Goal: Transaction & Acquisition: Obtain resource

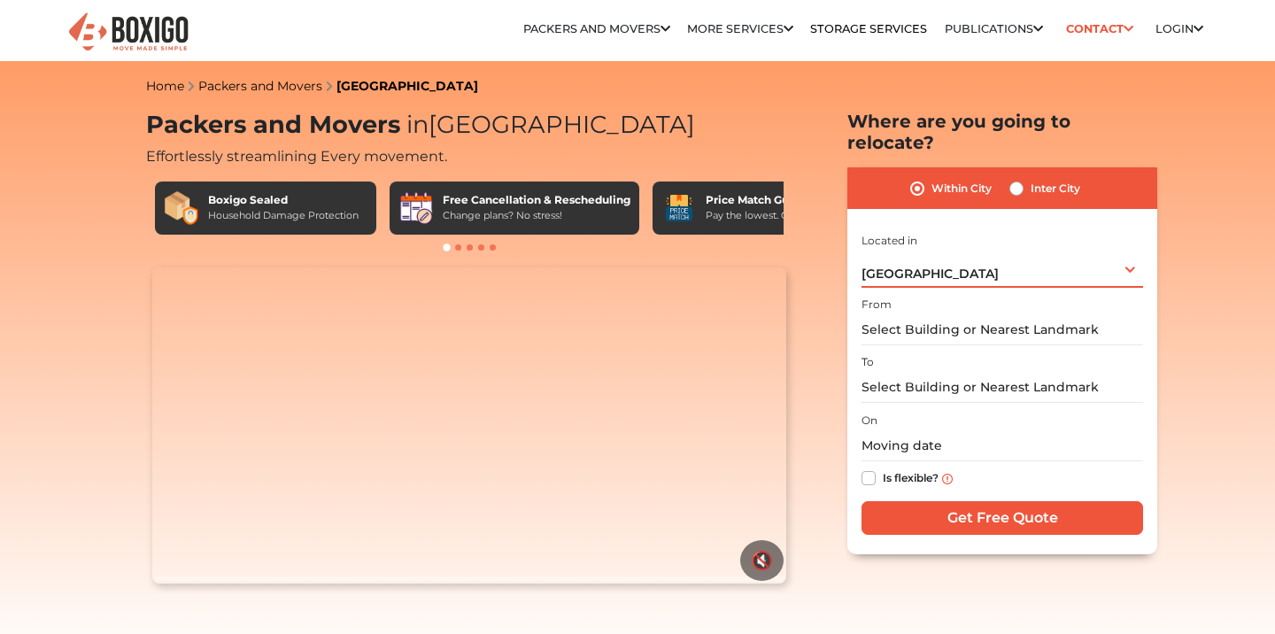
click at [919, 266] on span "[GEOGRAPHIC_DATA]" at bounding box center [930, 274] width 137 height 16
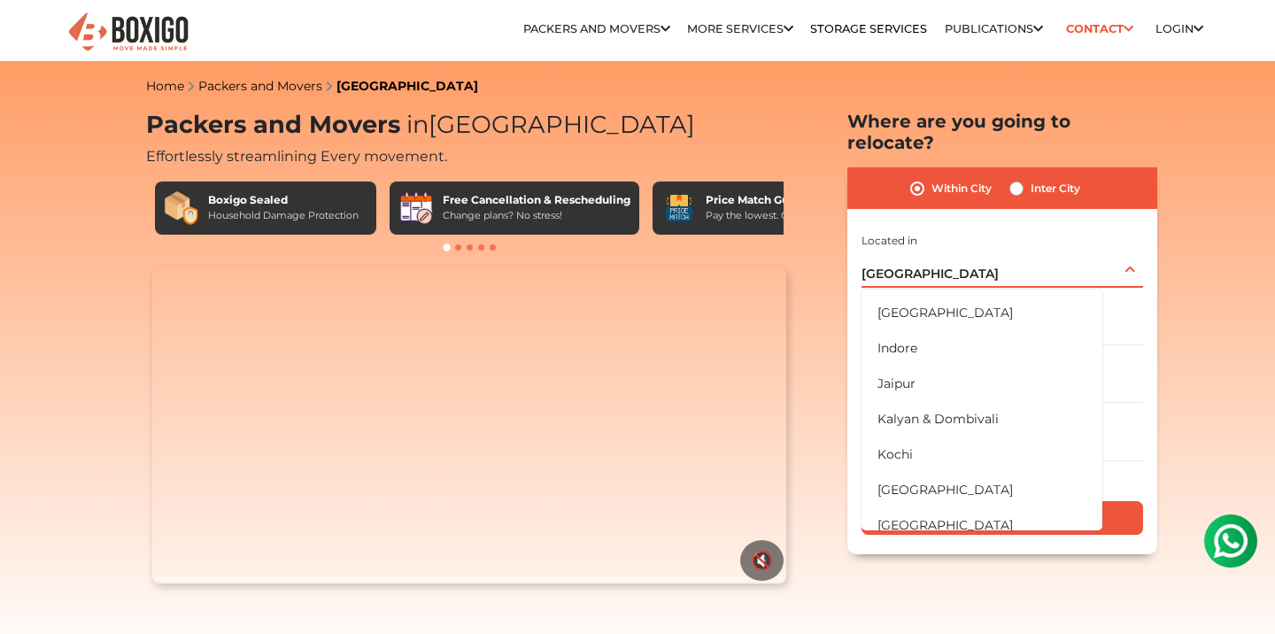
scroll to position [450, 0]
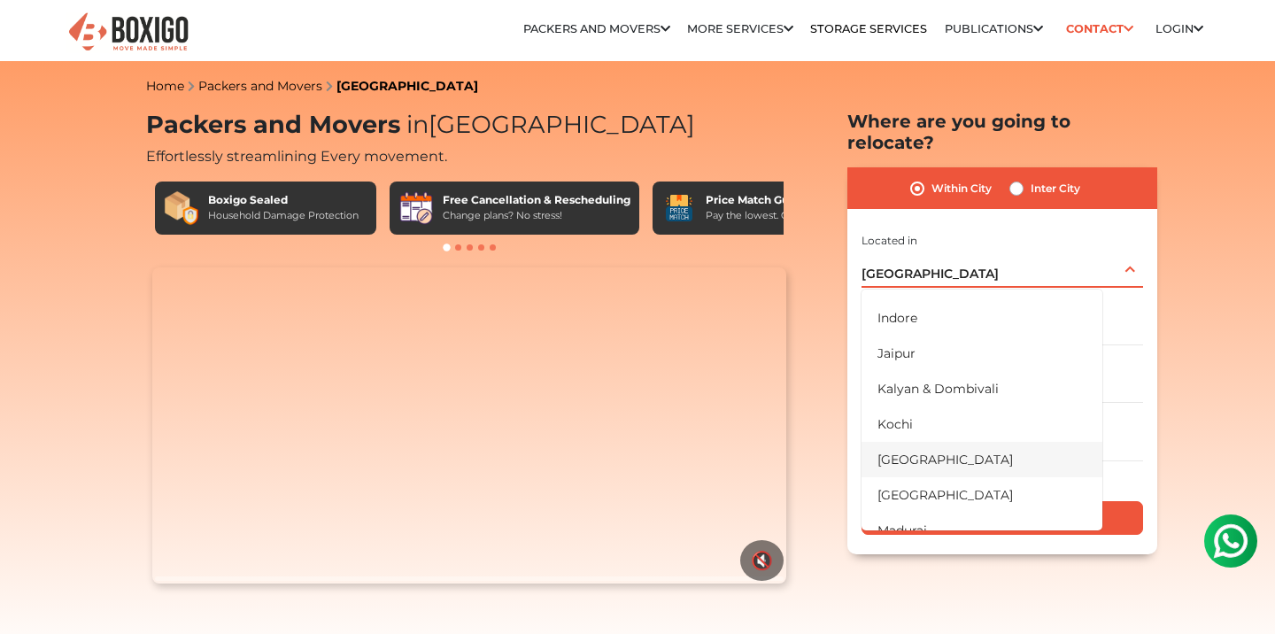
click at [899, 442] on li "[GEOGRAPHIC_DATA]" at bounding box center [982, 459] width 241 height 35
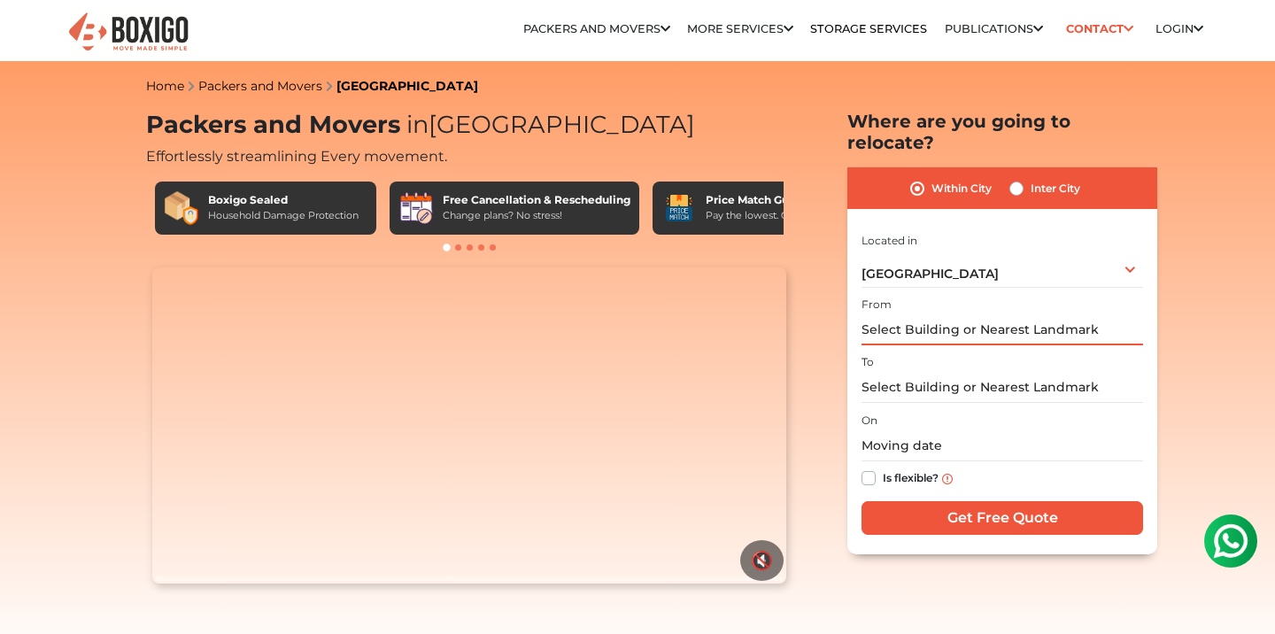
click at [918, 314] on input "text" at bounding box center [1003, 329] width 282 height 31
type input "a"
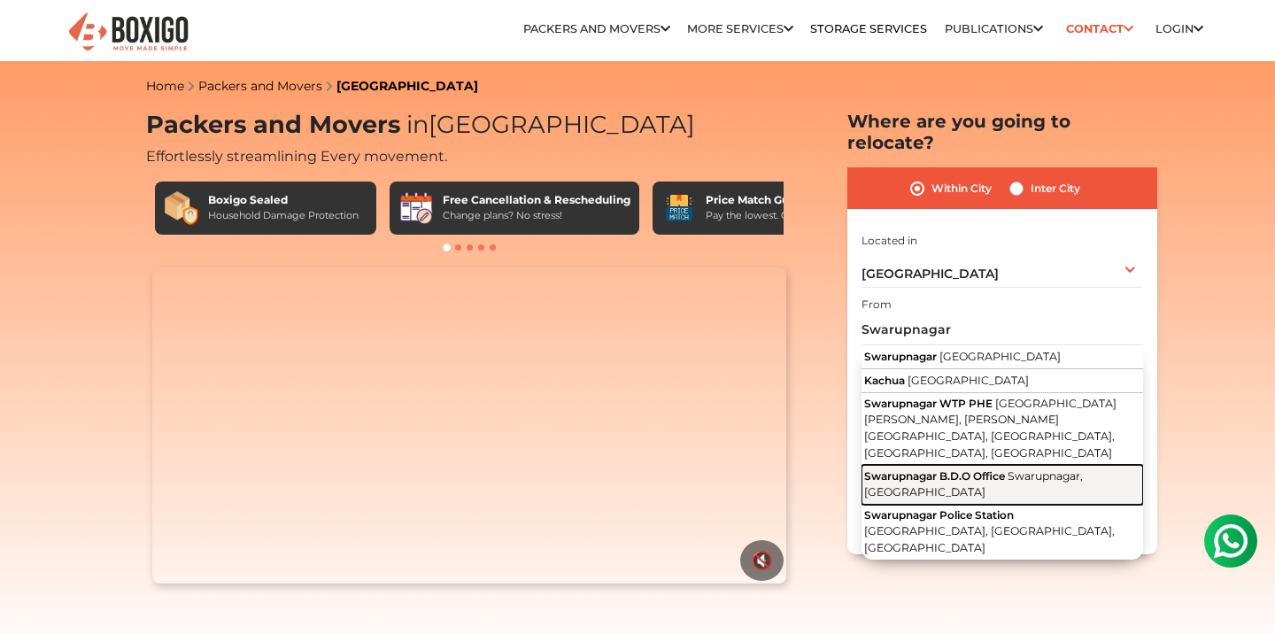
click at [914, 469] on span "Swarupnagar B.D.O Office" at bounding box center [934, 475] width 141 height 13
type input "Swarupnagar B.D.O Office, [GEOGRAPHIC_DATA], [GEOGRAPHIC_DATA]"
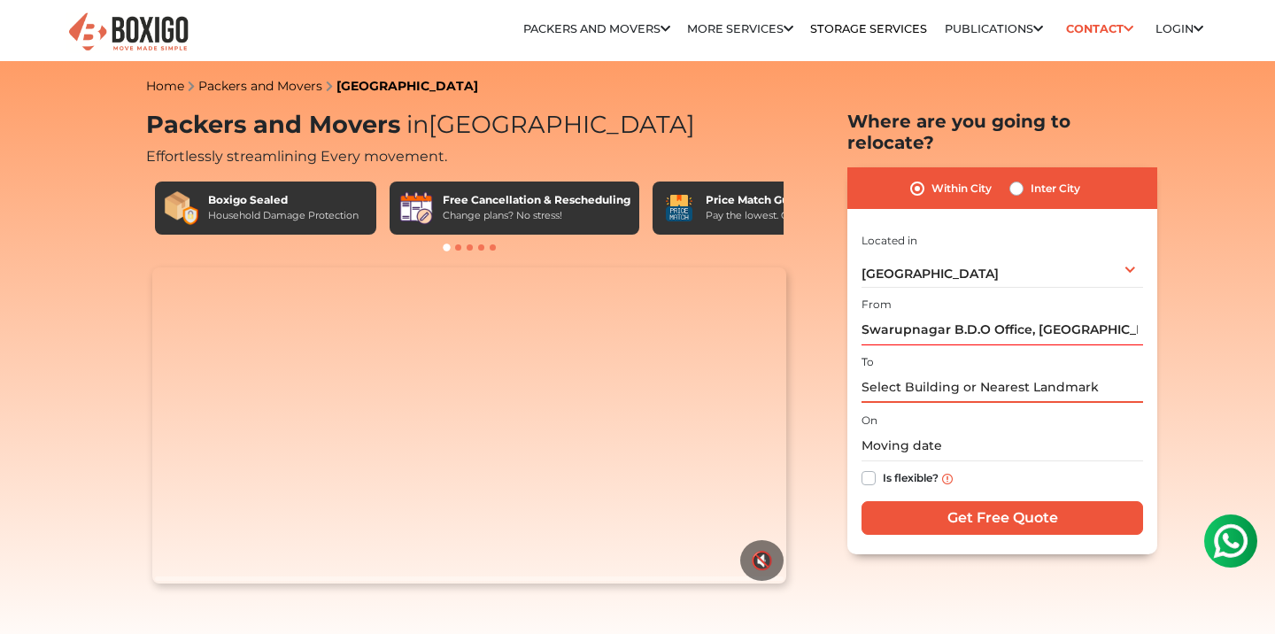
click at [912, 372] on input "text" at bounding box center [1003, 387] width 282 height 31
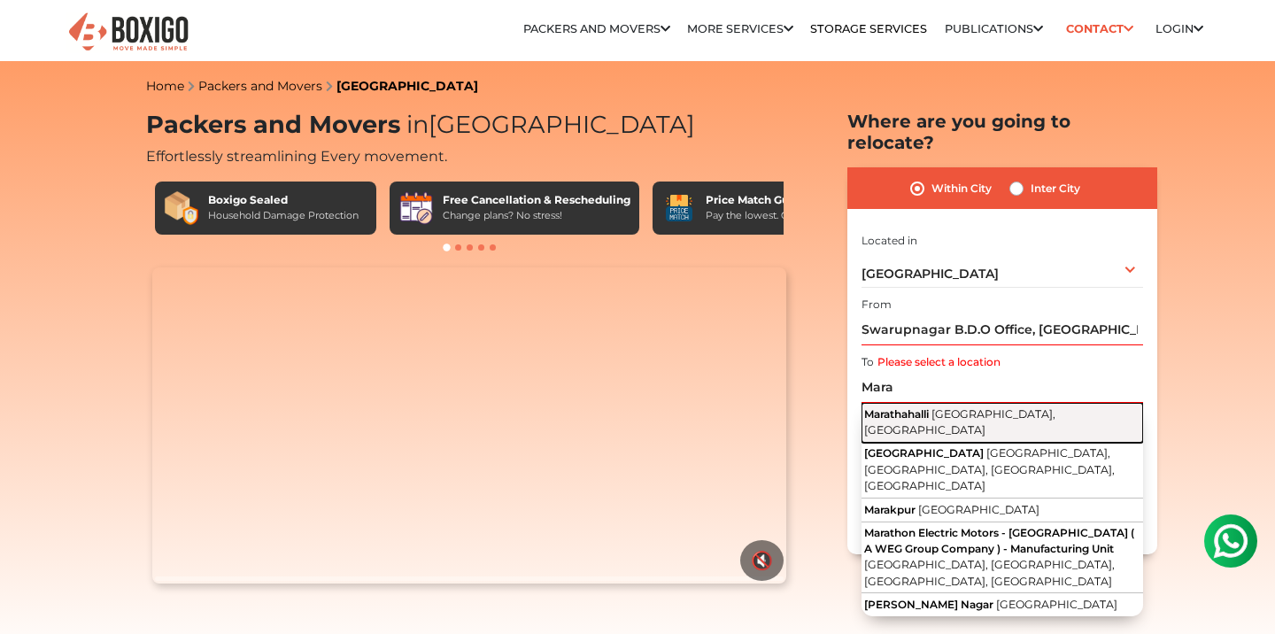
click at [940, 407] on span "[GEOGRAPHIC_DATA], [GEOGRAPHIC_DATA]" at bounding box center [959, 422] width 191 height 30
type input "Marathahalli, [GEOGRAPHIC_DATA], [GEOGRAPHIC_DATA]"
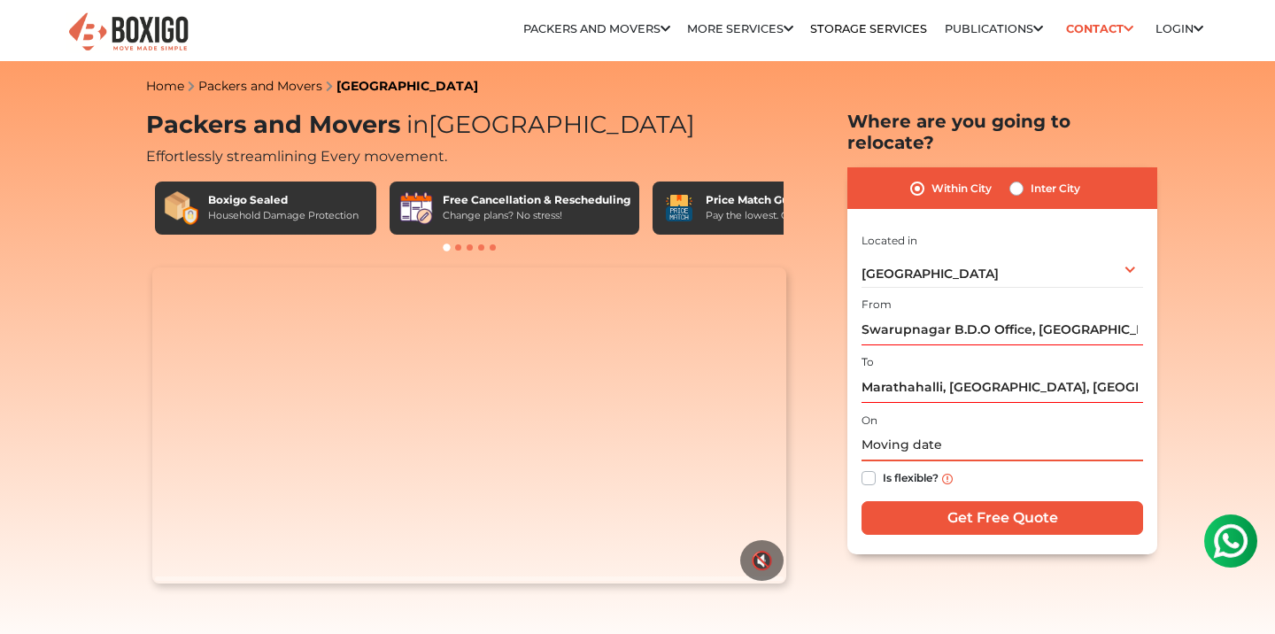
click at [917, 430] on input "text" at bounding box center [1003, 445] width 282 height 31
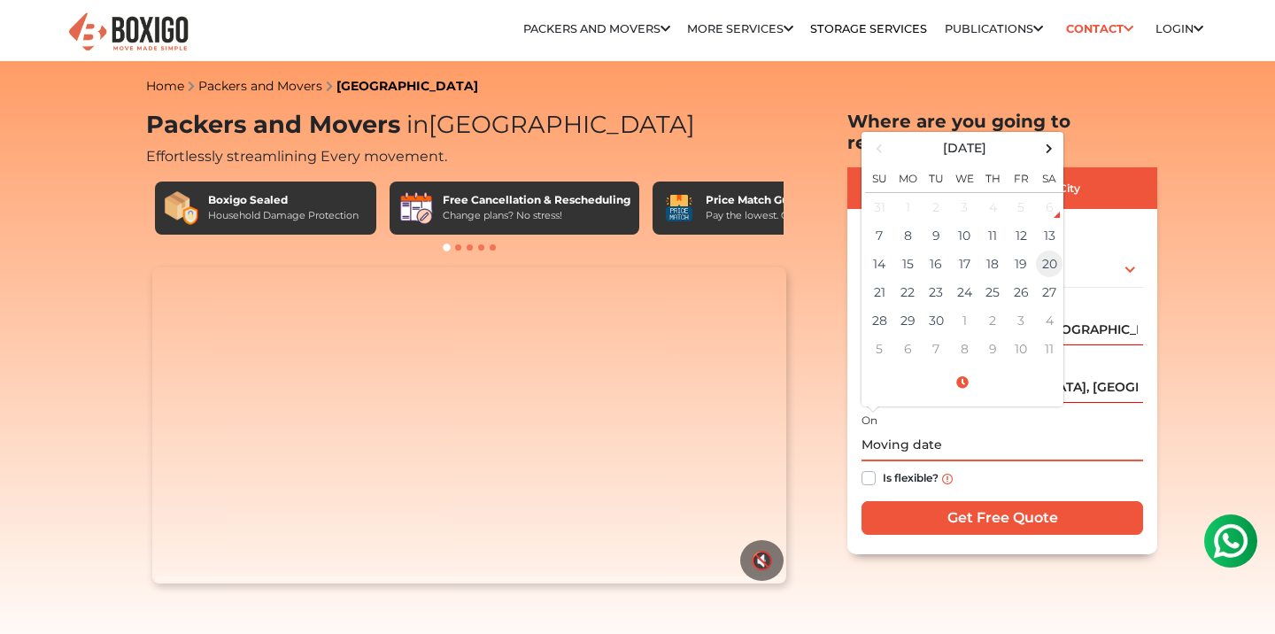
click at [1057, 250] on td "20" at bounding box center [1049, 264] width 28 height 28
type input "[DATE] 12:00 AM"
click at [995, 461] on div "Is flexible?" at bounding box center [1003, 478] width 282 height 35
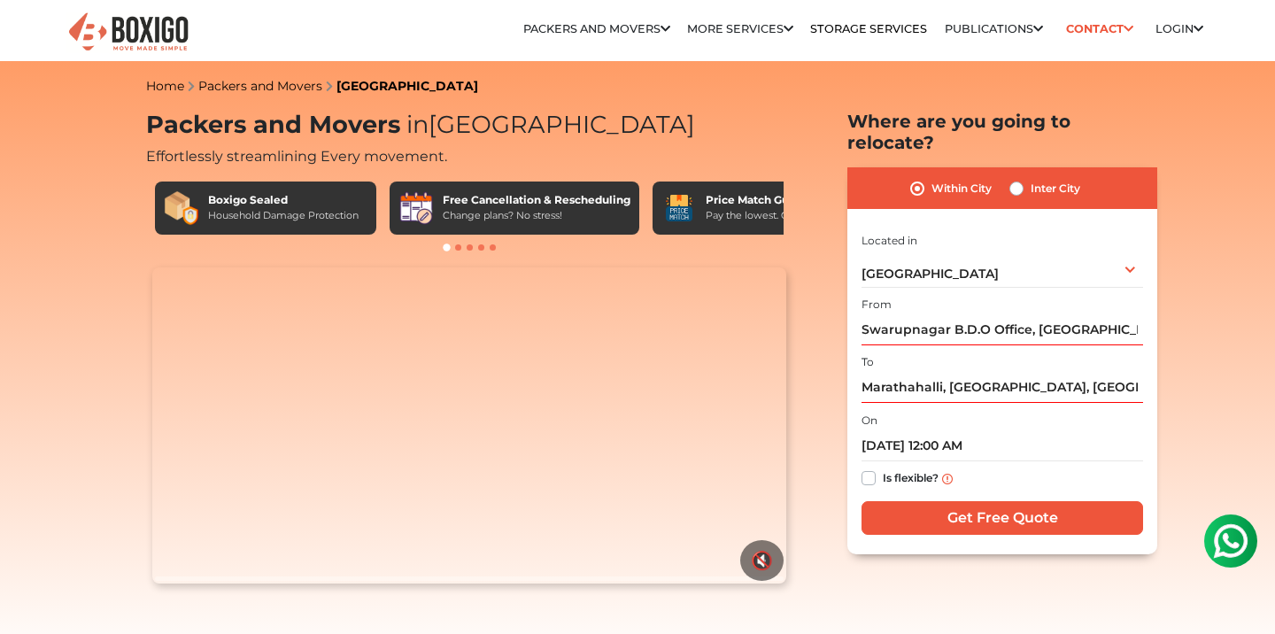
click at [1031, 178] on label "Inter City" at bounding box center [1056, 188] width 50 height 21
click at [1019, 178] on input "Inter City" at bounding box center [1017, 187] width 14 height 18
radio input "true"
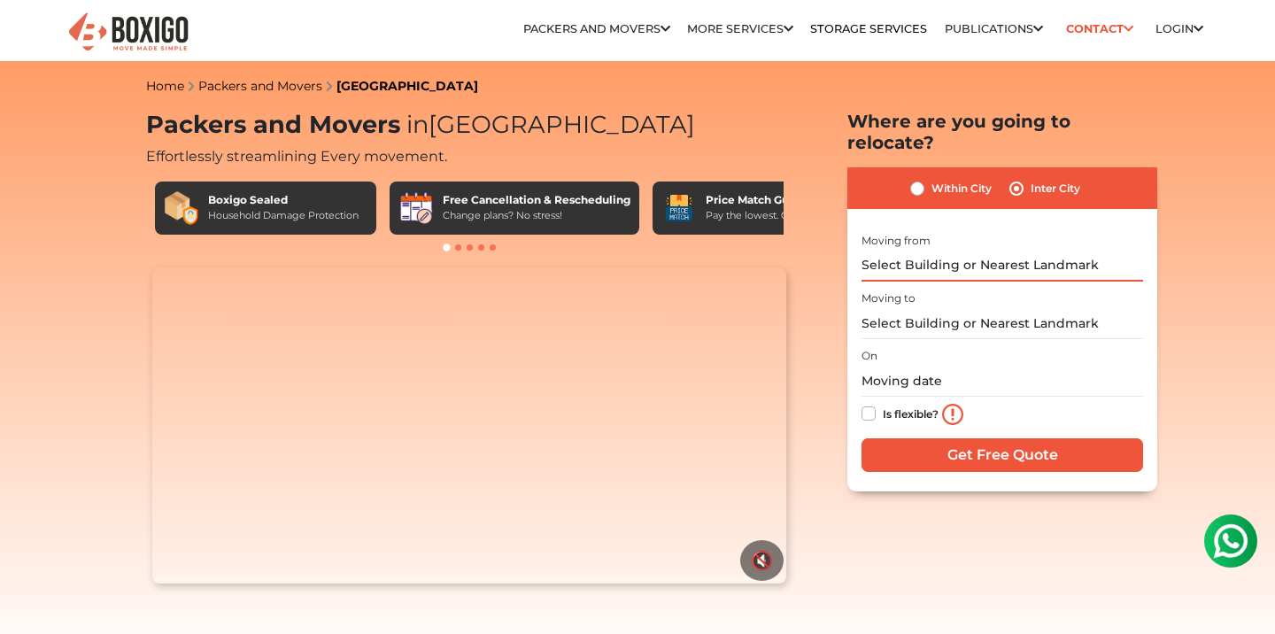
click at [905, 251] on input "text" at bounding box center [1003, 266] width 282 height 31
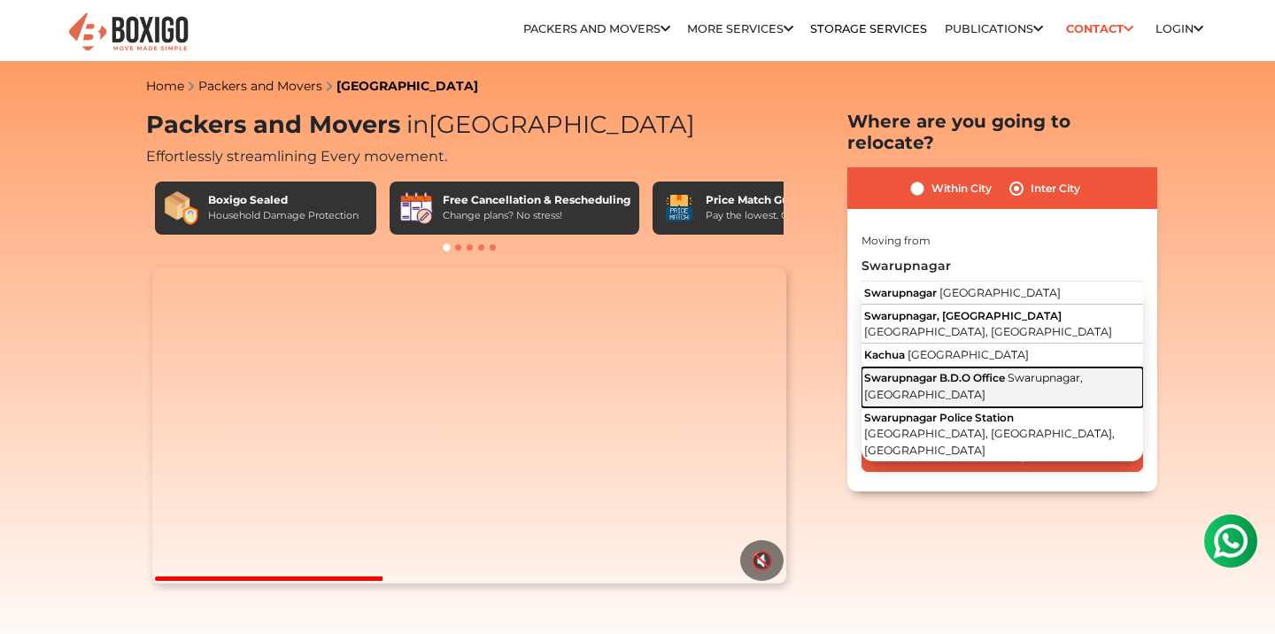
click at [946, 371] on span "Swarupnagar B.D.O Office" at bounding box center [934, 377] width 141 height 13
type input "Swarupnagar B.D.O Office, [GEOGRAPHIC_DATA], [GEOGRAPHIC_DATA]"
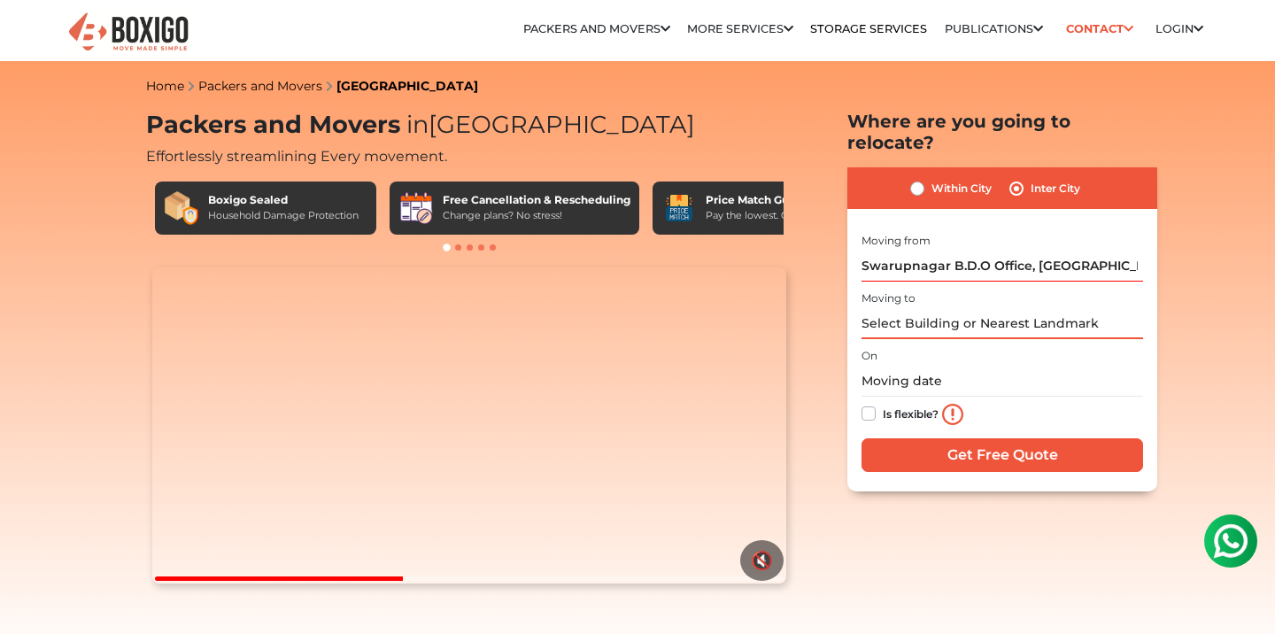
click at [891, 308] on input "text" at bounding box center [1003, 323] width 282 height 31
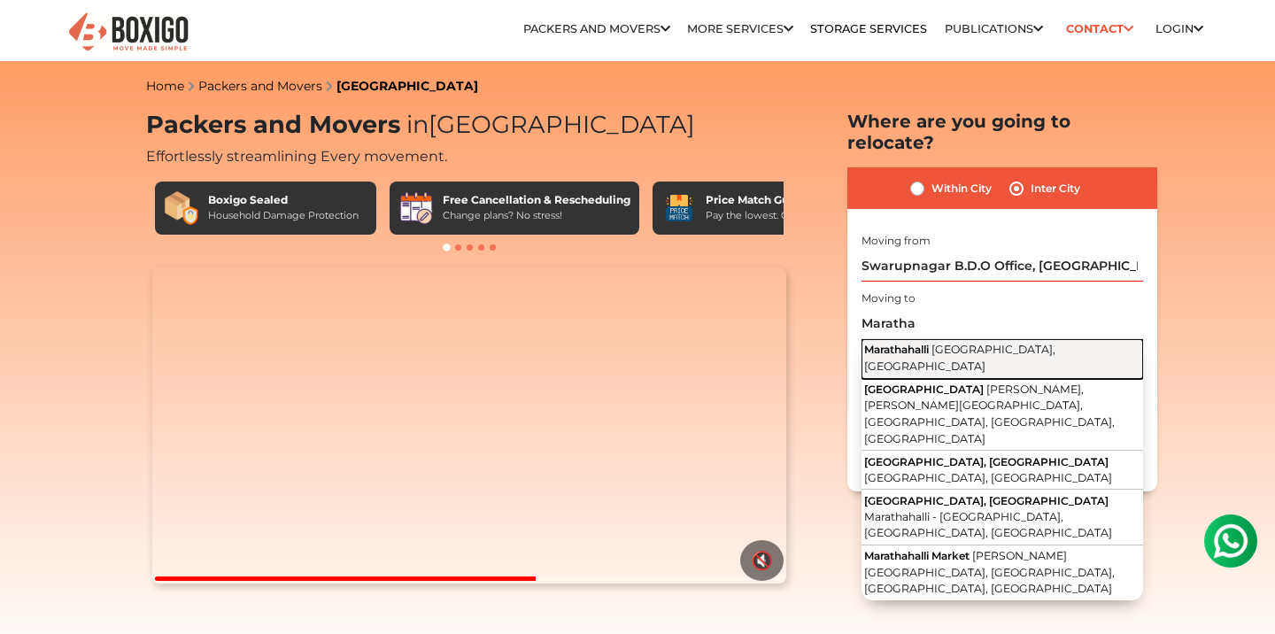
click at [946, 343] on span "[GEOGRAPHIC_DATA], [GEOGRAPHIC_DATA]" at bounding box center [959, 358] width 191 height 30
type input "Marathahalli, [GEOGRAPHIC_DATA], [GEOGRAPHIC_DATA]"
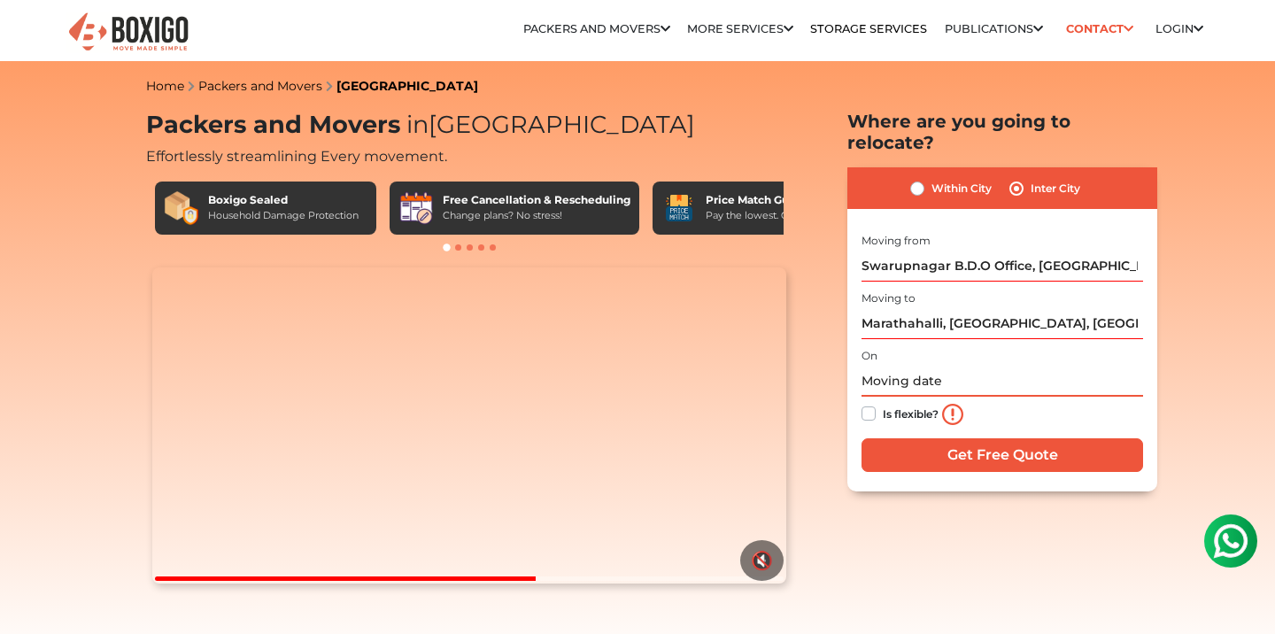
click at [931, 366] on input "text" at bounding box center [1003, 381] width 282 height 31
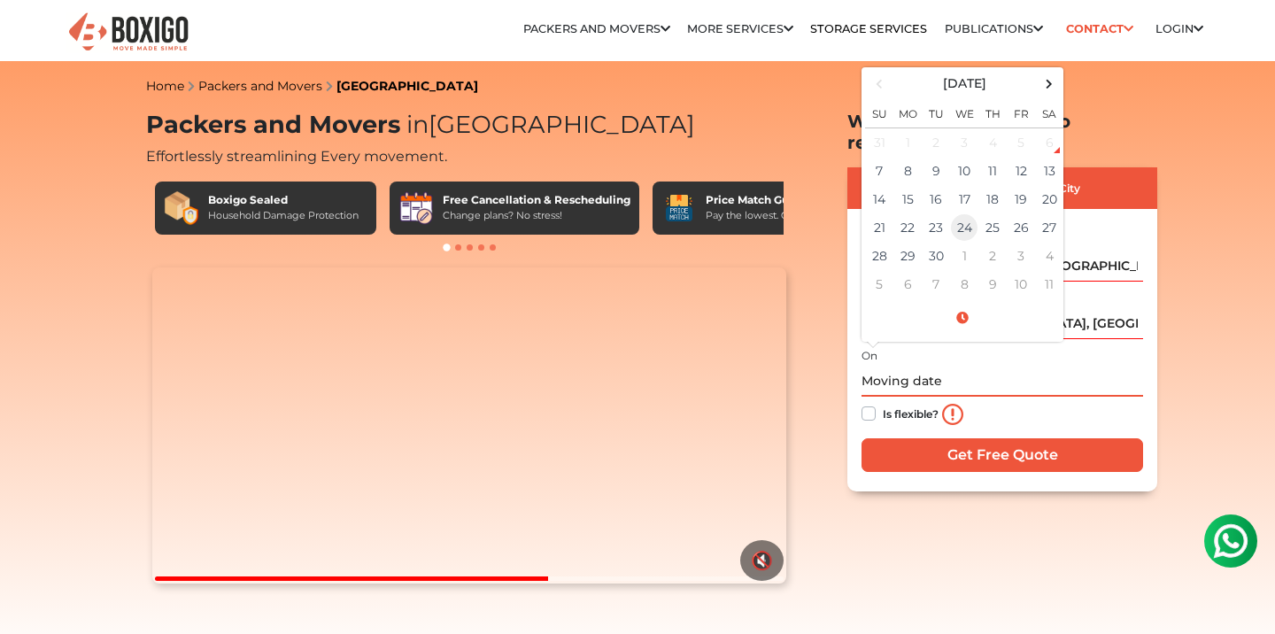
click at [964, 213] on td "24" at bounding box center [964, 227] width 28 height 28
type input "[DATE] 12:00 AM"
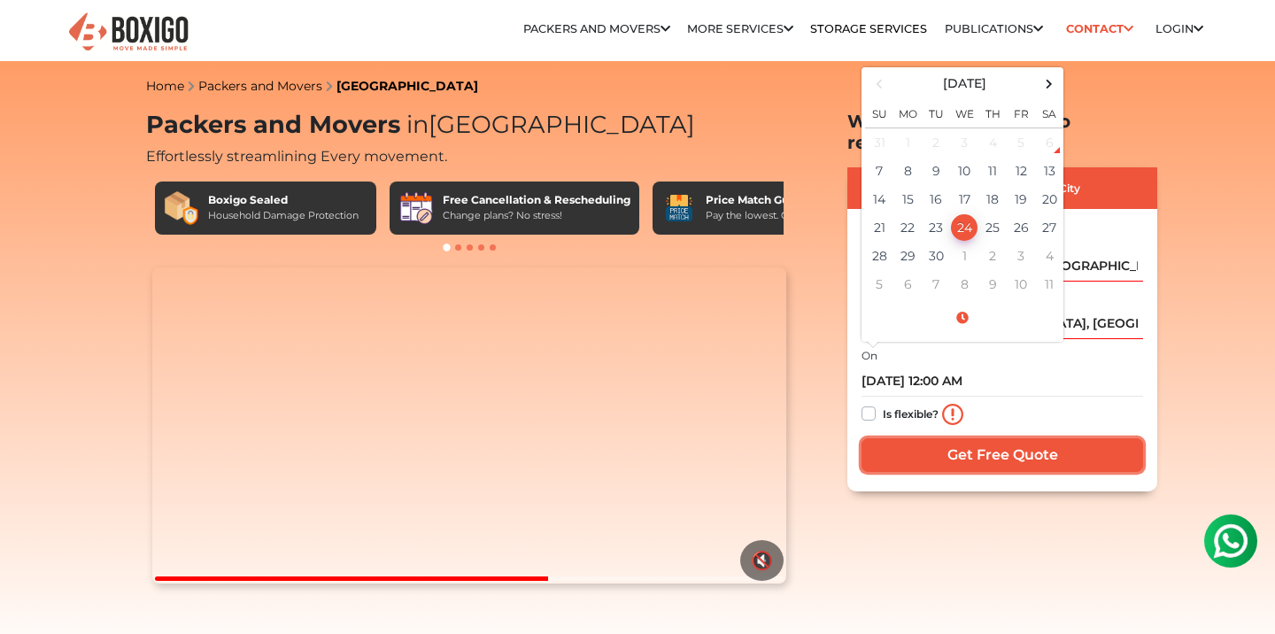
click at [942, 438] on input "Get Free Quote" at bounding box center [1003, 455] width 282 height 34
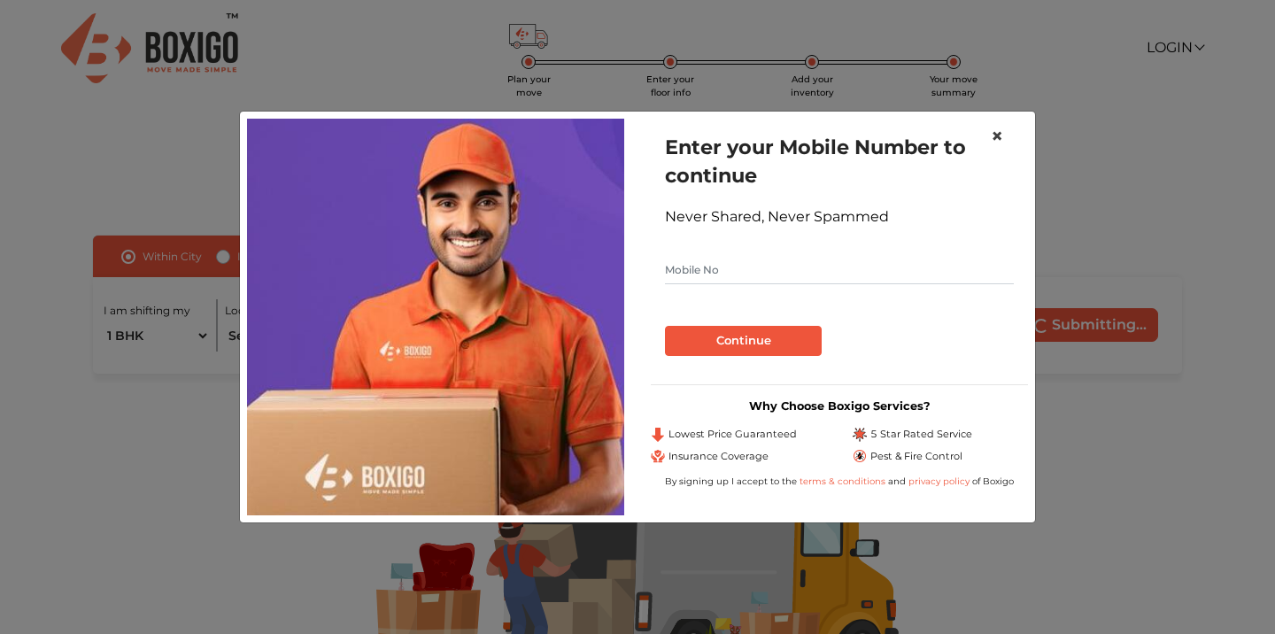
click at [995, 136] on span "×" at bounding box center [997, 136] width 12 height 26
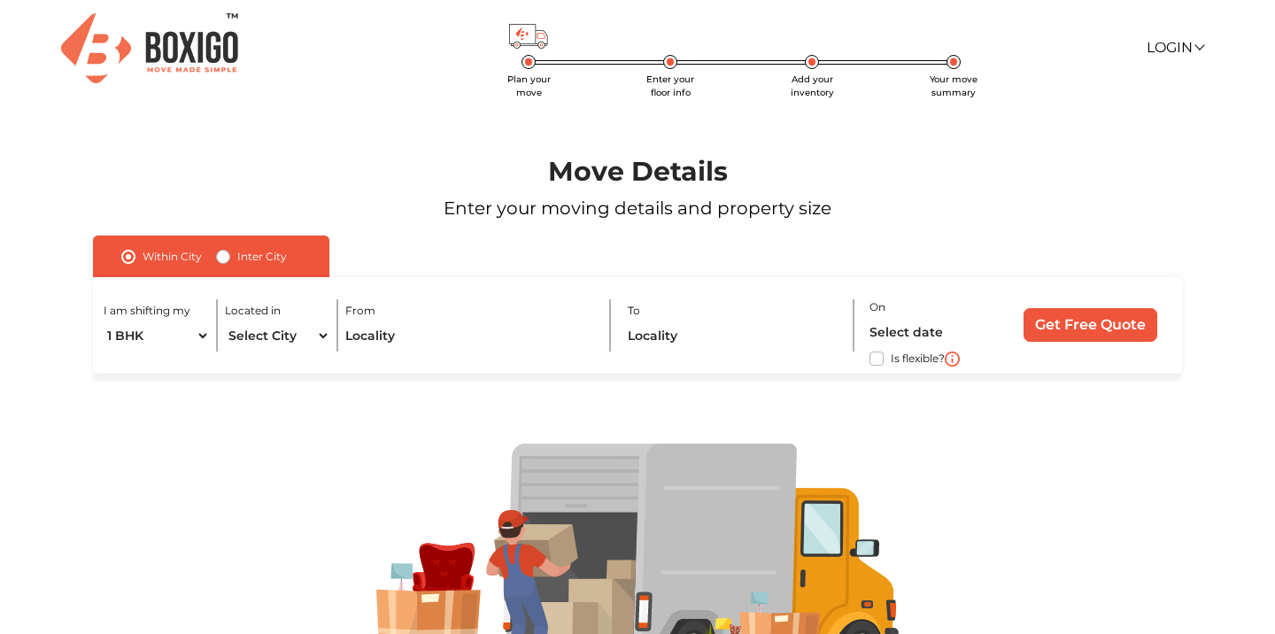
click at [237, 261] on label "Inter City" at bounding box center [262, 256] width 50 height 21
click at [224, 261] on input "Inter City" at bounding box center [223, 255] width 14 height 18
radio input "true"
click at [219, 329] on select "1 BHK 2 BHK 3 BHK 3 + BHK FEW ITEMS" at bounding box center [171, 336] width 134 height 31
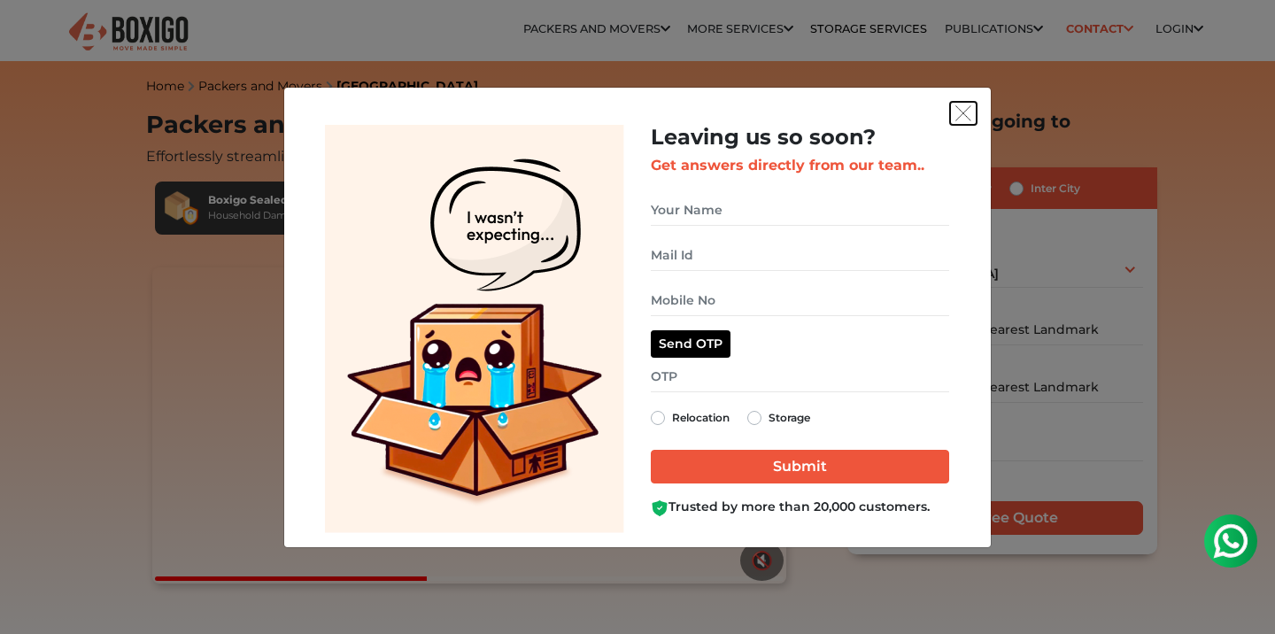
click at [967, 105] on img "get free quote dialog" at bounding box center [964, 113] width 16 height 16
